Goal: Information Seeking & Learning: Learn about a topic

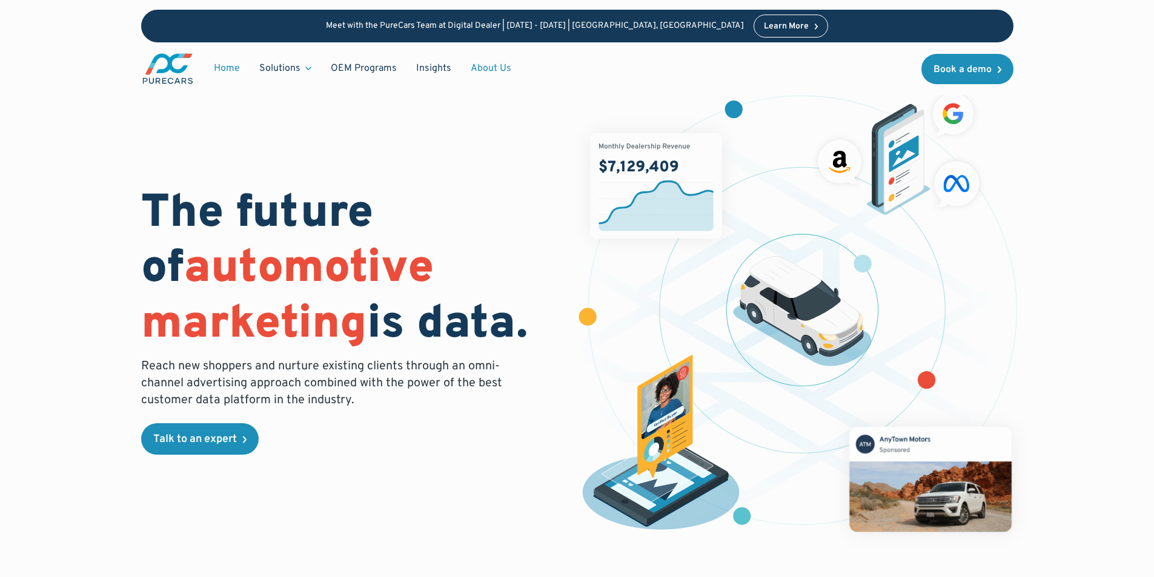
click at [492, 65] on link "About Us" at bounding box center [491, 68] width 60 height 23
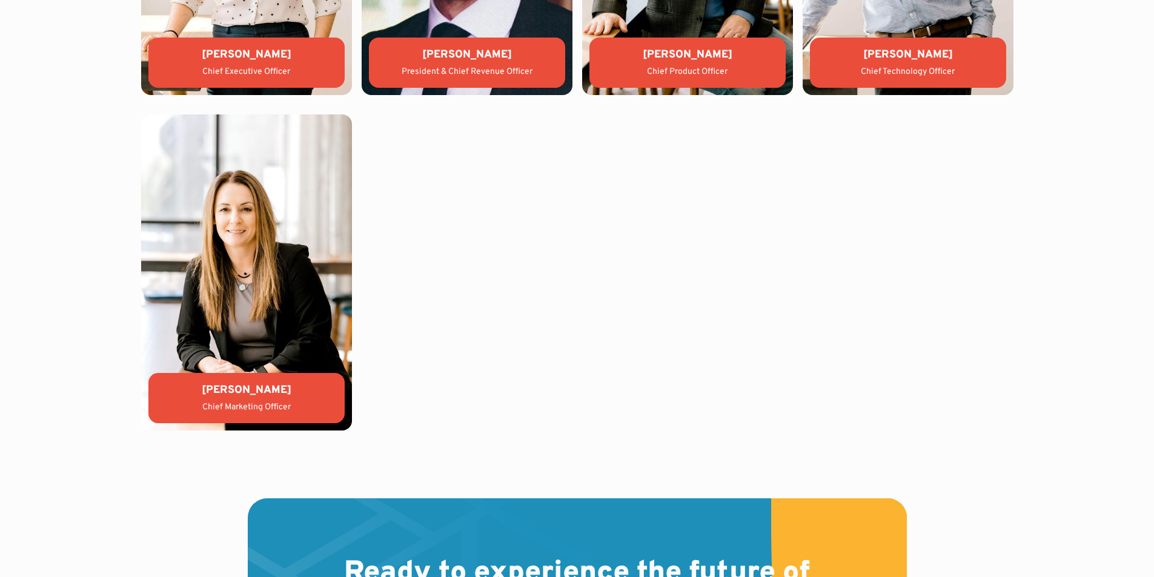
scroll to position [2665, 0]
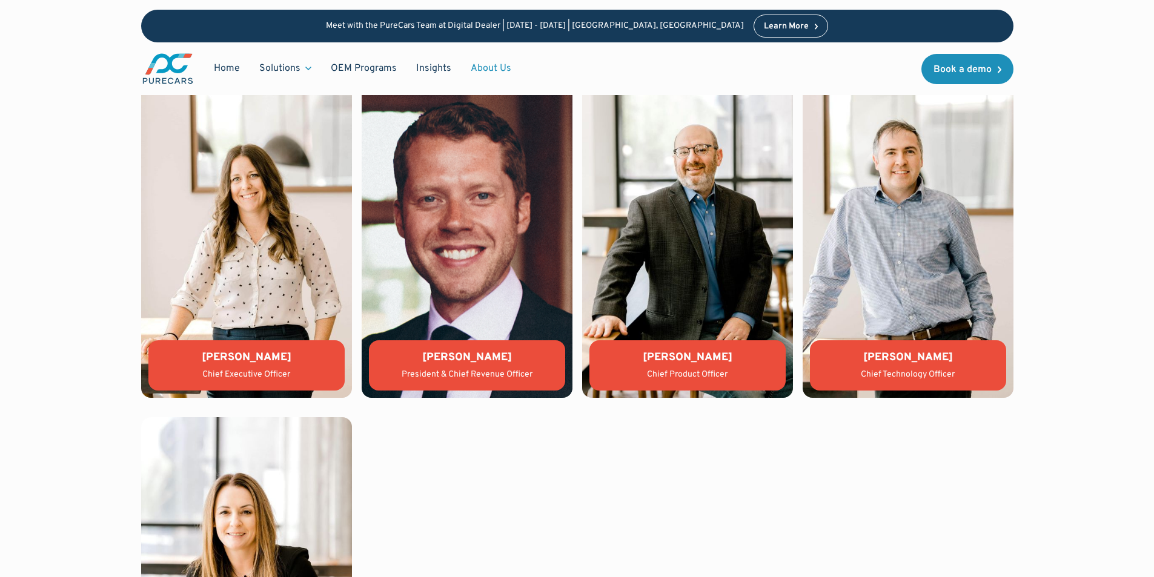
click at [252, 339] on img at bounding box center [246, 240] width 211 height 316
click at [251, 280] on img at bounding box center [246, 240] width 211 height 316
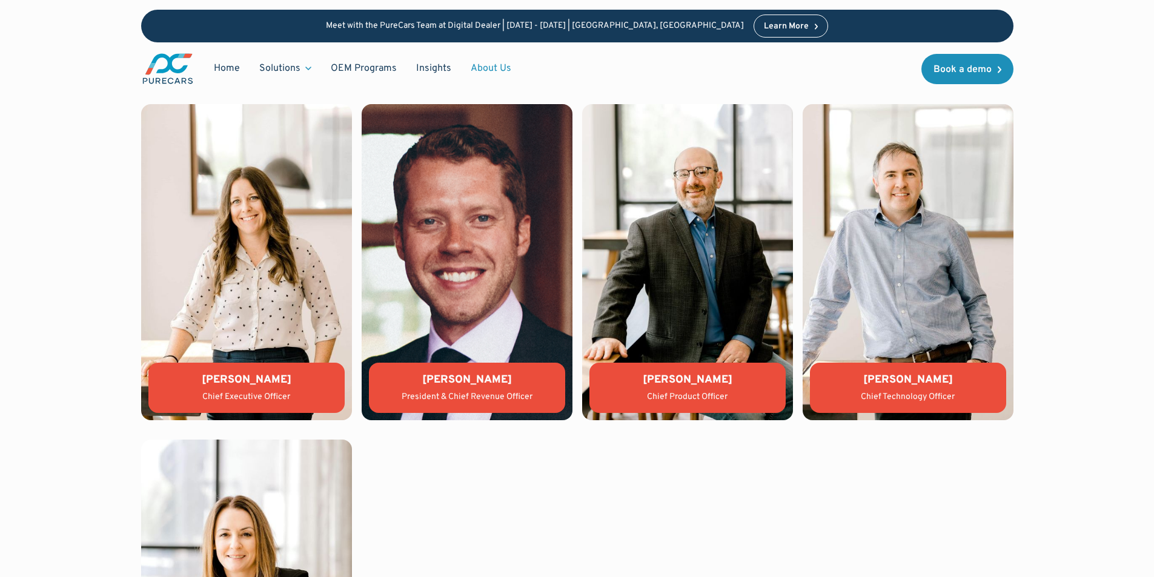
scroll to position [2582, 0]
